Goal: Information Seeking & Learning: Find contact information

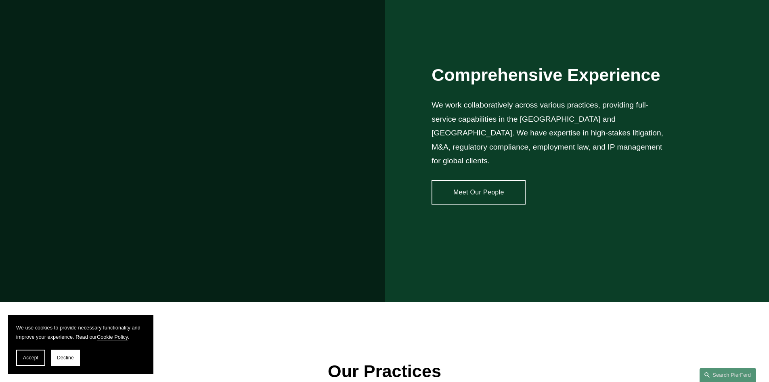
scroll to position [1477, 0]
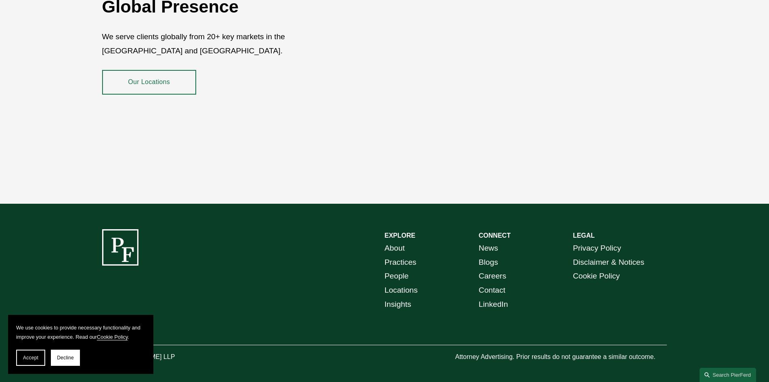
drag, startPoint x: 471, startPoint y: 88, endPoint x: 473, endPoint y: 251, distance: 162.3
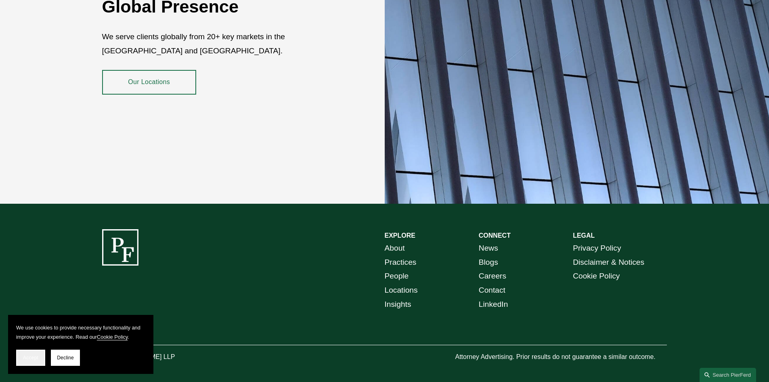
click at [42, 361] on button "Accept" at bounding box center [30, 357] width 29 height 16
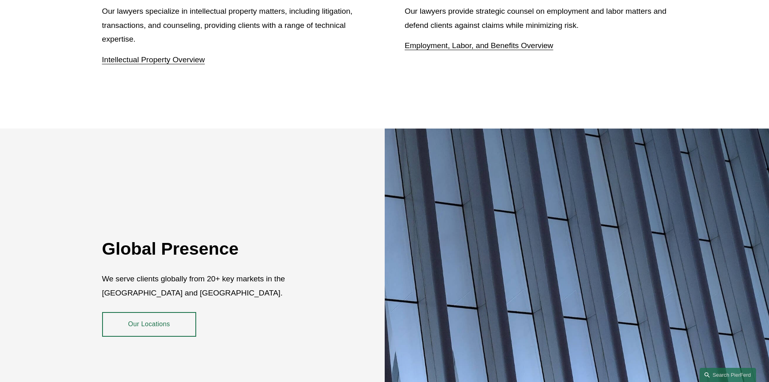
scroll to position [0, 0]
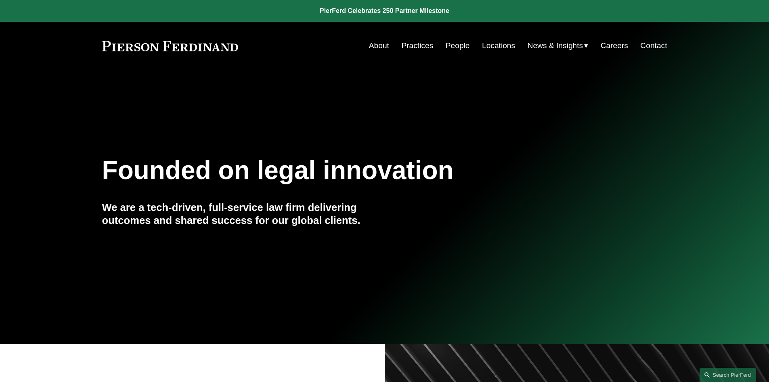
drag, startPoint x: 336, startPoint y: 237, endPoint x: 348, endPoint y: 39, distance: 198.2
click at [643, 44] on link "Contact" at bounding box center [653, 45] width 27 height 15
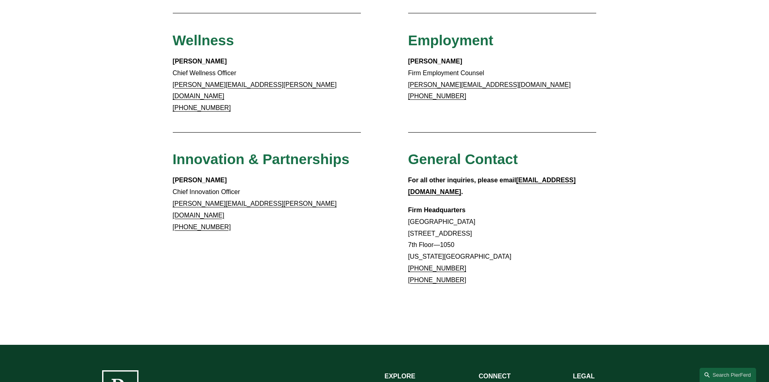
scroll to position [741, 0]
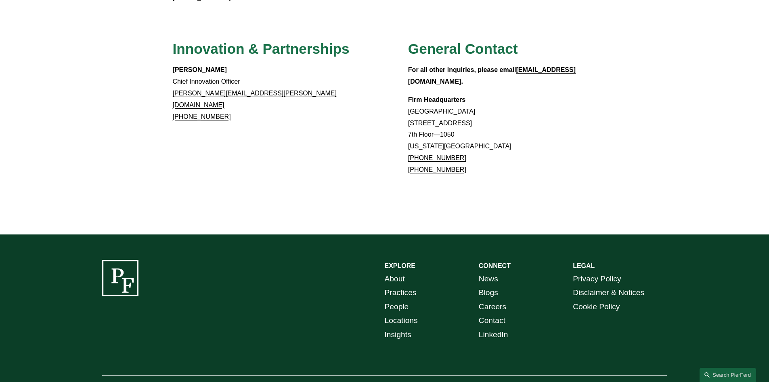
drag, startPoint x: 328, startPoint y: 115, endPoint x: 357, endPoint y: 172, distance: 63.9
drag, startPoint x: 407, startPoint y: 85, endPoint x: 471, endPoint y: 92, distance: 64.3
copy p "[STREET_ADDRESS] Floor—1050"
click at [441, 94] on p "Firm Headquarters [GEOGRAPHIC_DATA] [STREET_ADDRESS][US_STATE] [PHONE_NUMBER] […" at bounding box center [502, 135] width 189 height 82
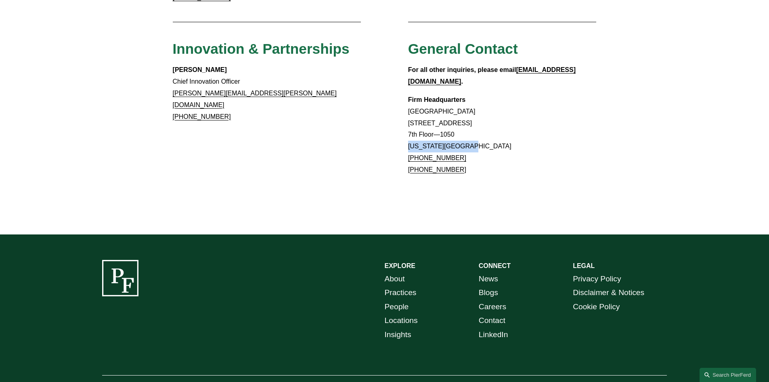
drag, startPoint x: 409, startPoint y: 108, endPoint x: 495, endPoint y: 104, distance: 85.7
click at [495, 104] on p "Firm Headquarters [GEOGRAPHIC_DATA] [STREET_ADDRESS][US_STATE] [PHONE_NUMBER] […" at bounding box center [502, 135] width 189 height 82
copy p "[US_STATE][GEOGRAPHIC_DATA]"
